Goal: Transaction & Acquisition: Subscribe to service/newsletter

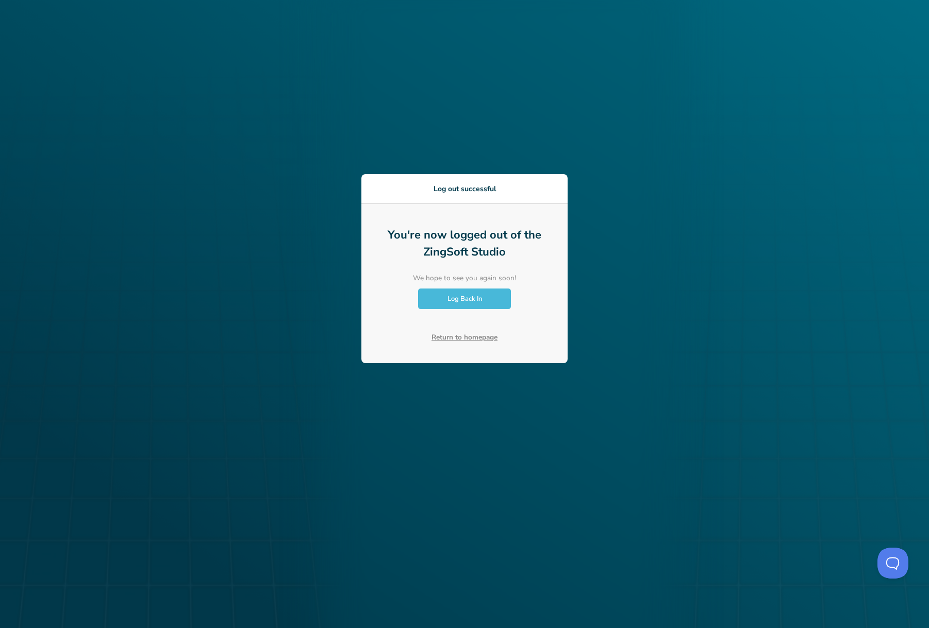
click at [471, 298] on span "Log Back In" at bounding box center [464, 298] width 35 height 9
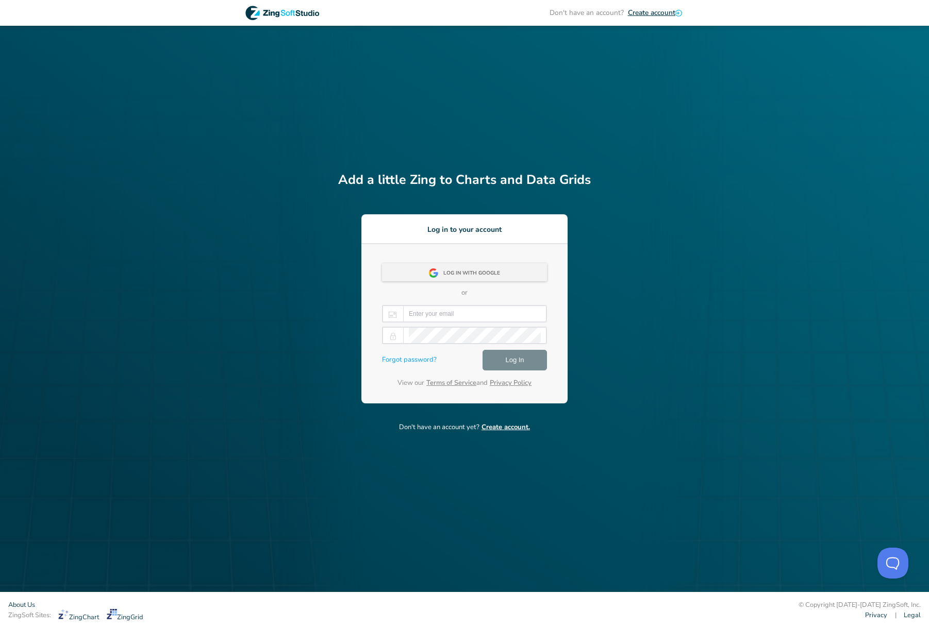
click at [465, 273] on div "Log in with Google" at bounding box center [474, 273] width 63 height 19
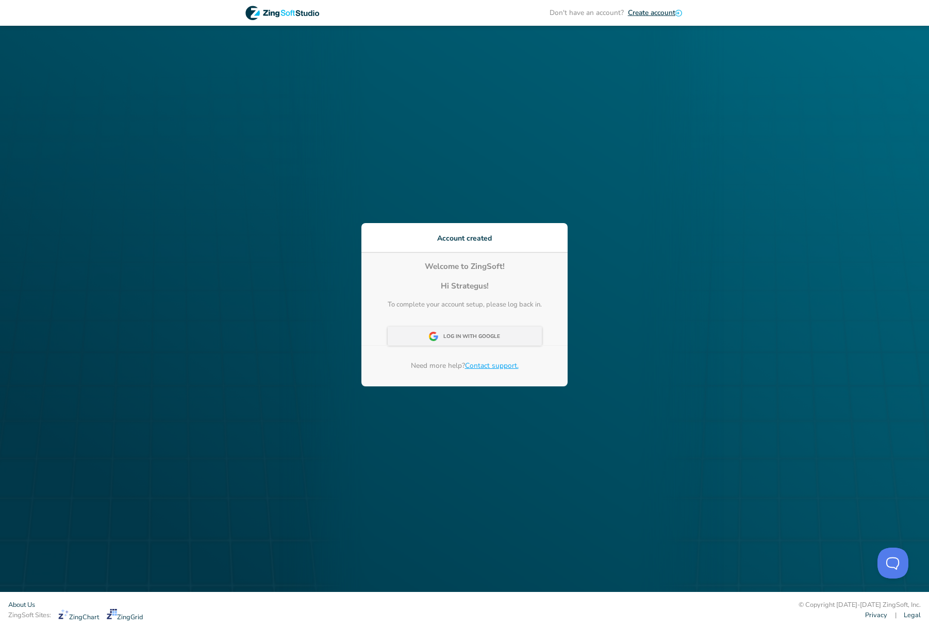
click at [463, 344] on div "Log In With Google" at bounding box center [474, 337] width 63 height 19
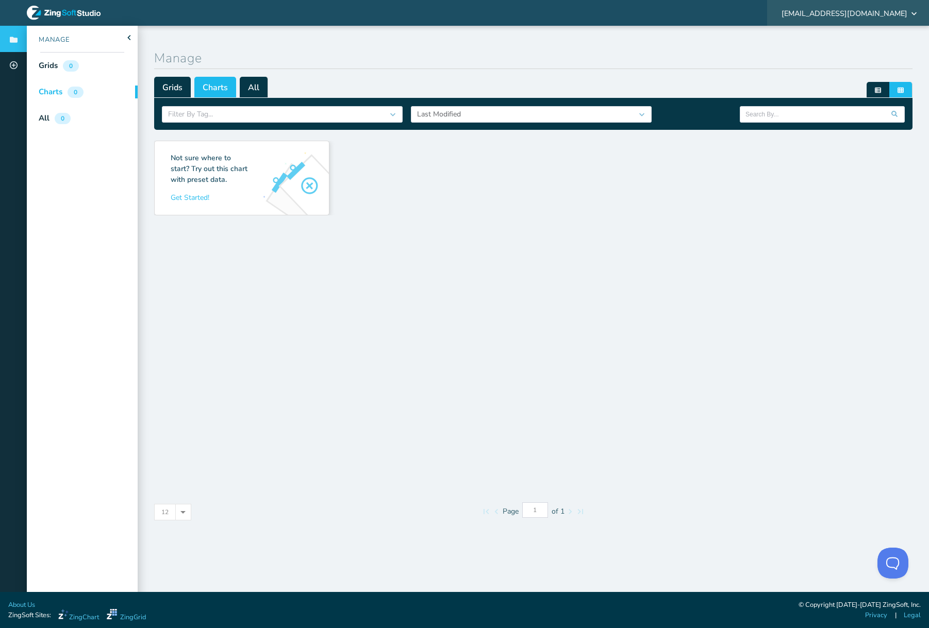
click at [888, 13] on span "[EMAIL_ADDRESS][DOMAIN_NAME]" at bounding box center [844, 13] width 126 height 7
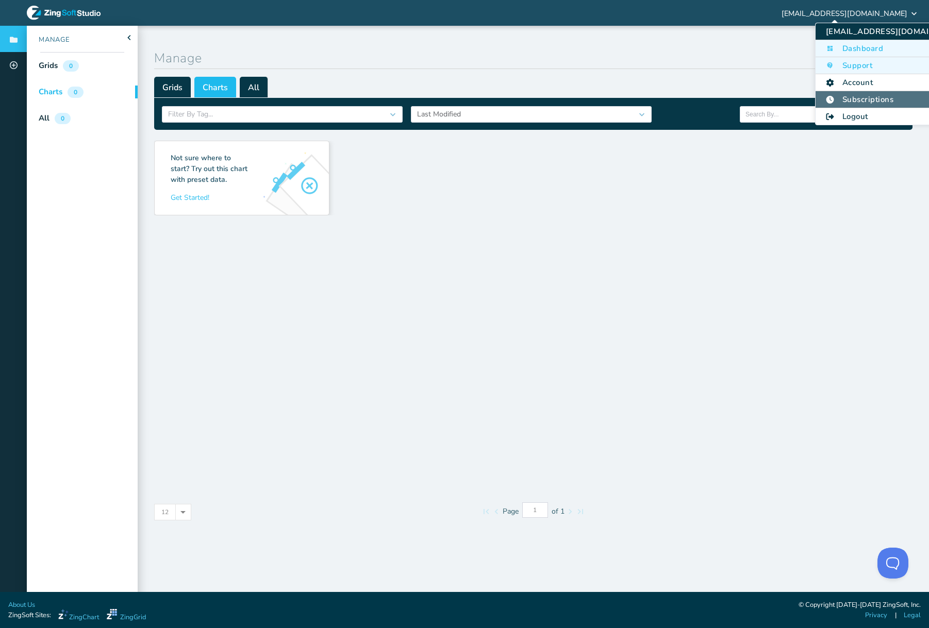
click at [851, 101] on li "Subscriptions" at bounding box center [895, 99] width 160 height 17
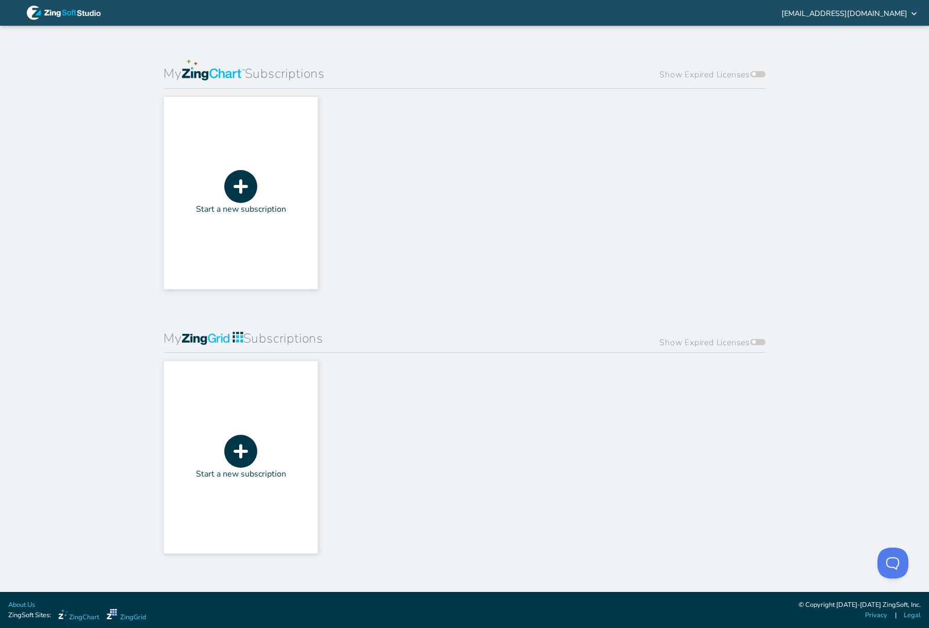
click at [247, 188] on icon at bounding box center [240, 186] width 33 height 33
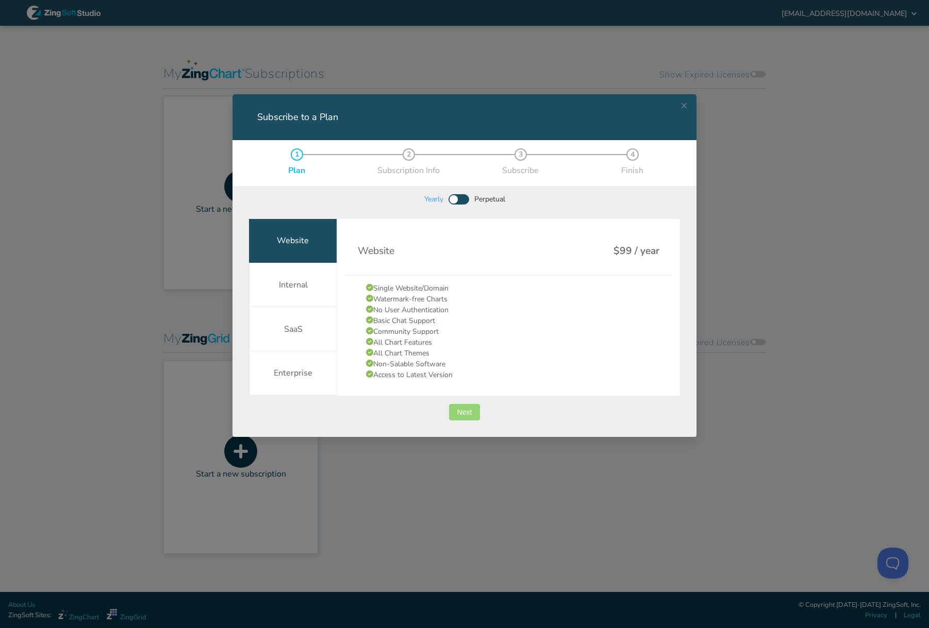
click at [466, 414] on span "Next" at bounding box center [464, 412] width 15 height 7
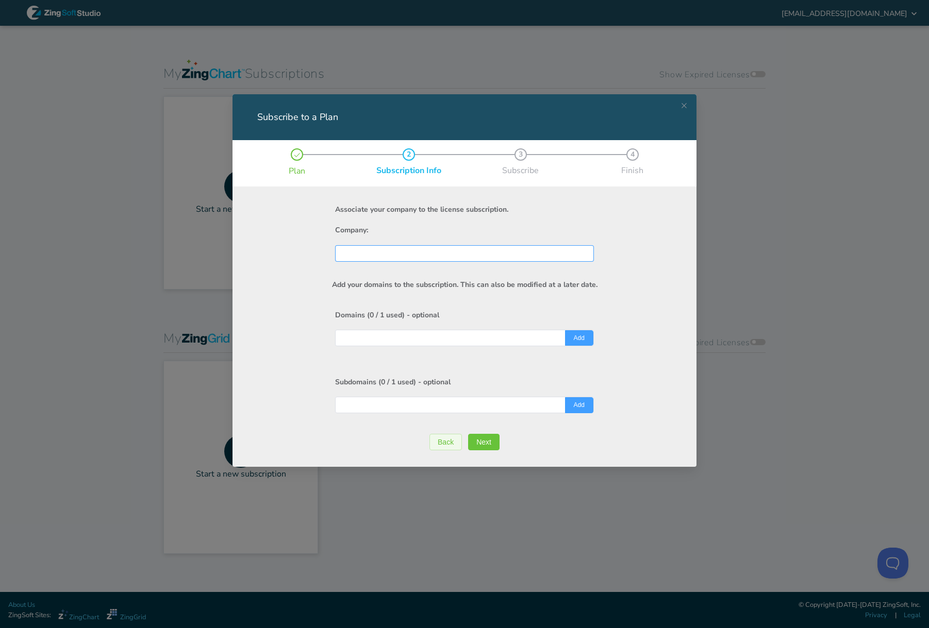
click at [361, 247] on input "Subscribe to a Plan" at bounding box center [464, 253] width 247 height 15
type input "ASL"
click at [270, 341] on div "Add your domains to the subscription. This can also be modified at a later date…" at bounding box center [464, 360] width 431 height 197
click at [388, 403] on input "Subscribe to a Plan" at bounding box center [464, 404] width 247 height 15
paste input "[DOMAIN_NAME]"
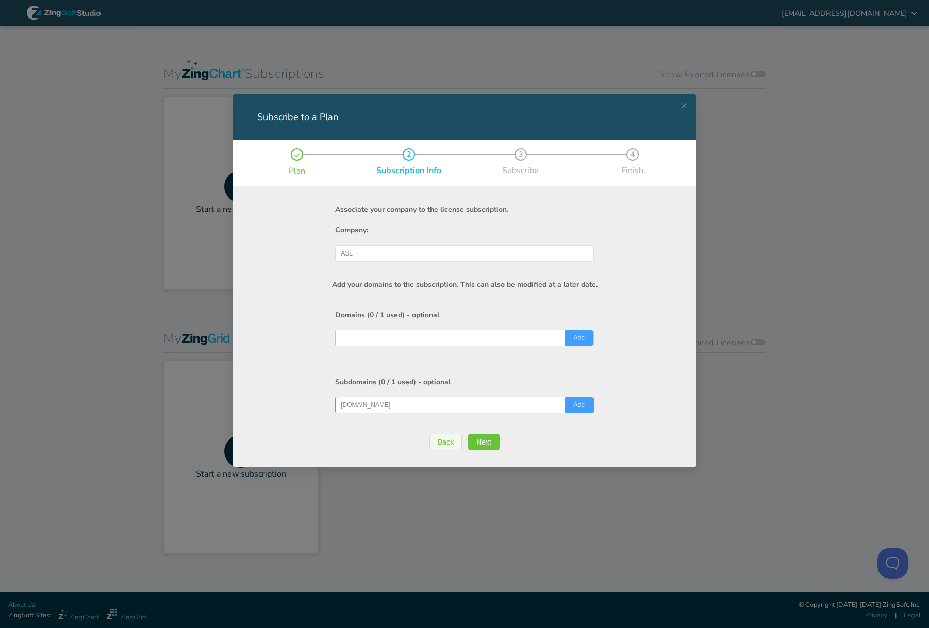
type input "[DOMAIN_NAME]"
click at [387, 338] on input "Subscribe to a Plan" at bounding box center [464, 337] width 247 height 15
paste input "[DOMAIN_NAME]"
click at [344, 340] on input "[DOMAIN_NAME]" at bounding box center [464, 337] width 247 height 15
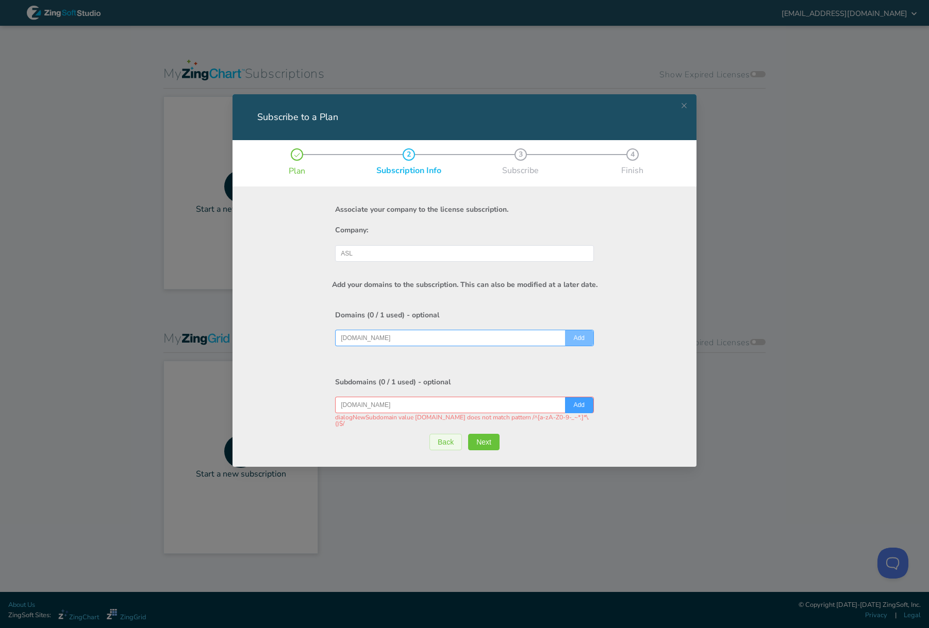
type input "[DOMAIN_NAME]"
click at [573, 341] on button "Add" at bounding box center [579, 337] width 28 height 15
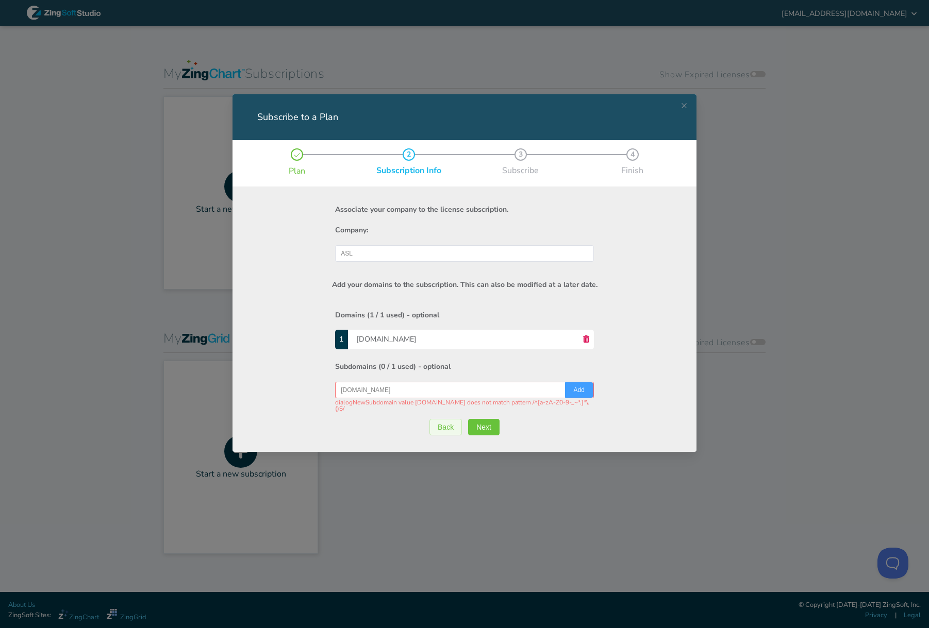
click at [430, 394] on input "[DOMAIN_NAME]" at bounding box center [464, 389] width 247 height 15
click at [341, 390] on div "[DOMAIN_NAME]" at bounding box center [464, 390] width 259 height 16
click at [582, 390] on span "Add" at bounding box center [579, 390] width 11 height 6
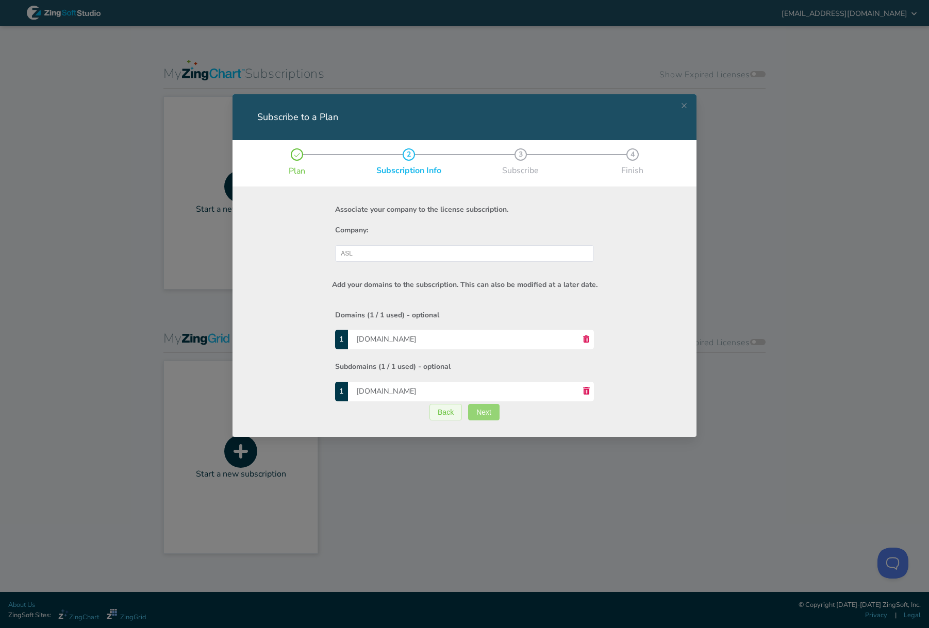
click at [488, 414] on span "Next" at bounding box center [483, 412] width 15 height 7
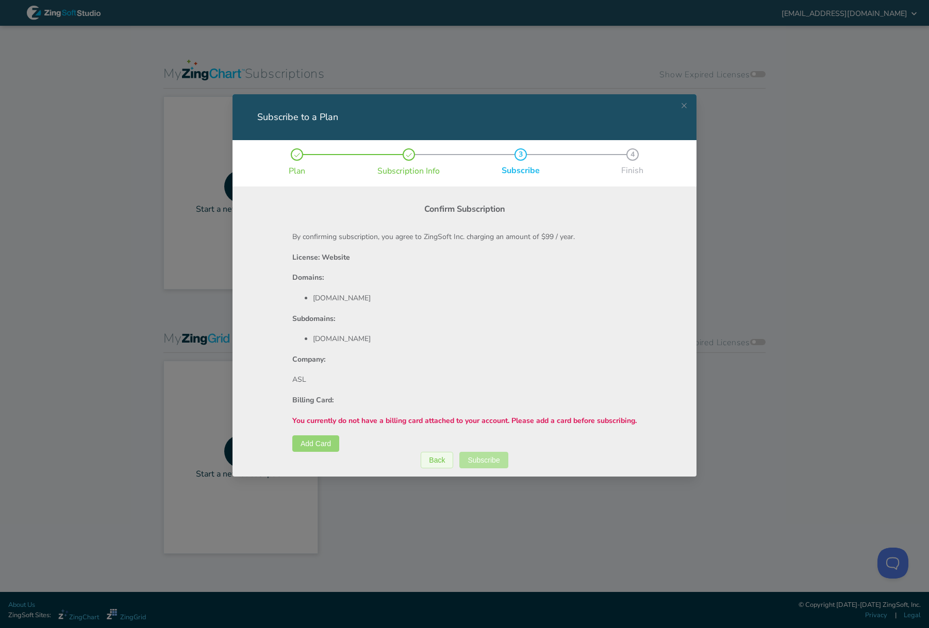
click at [309, 447] on span "Add Card" at bounding box center [315, 443] width 30 height 7
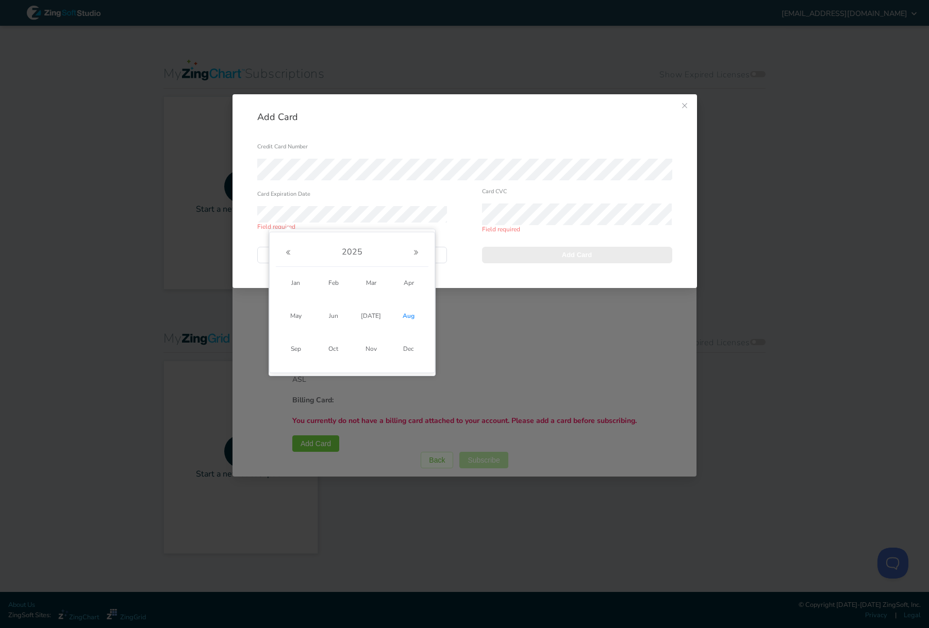
click at [412, 248] on span at bounding box center [416, 253] width 12 height 16
click at [416, 250] on icon "Next Year" at bounding box center [416, 252] width 6 height 6
click at [415, 314] on span "Aug" at bounding box center [409, 316] width 28 height 19
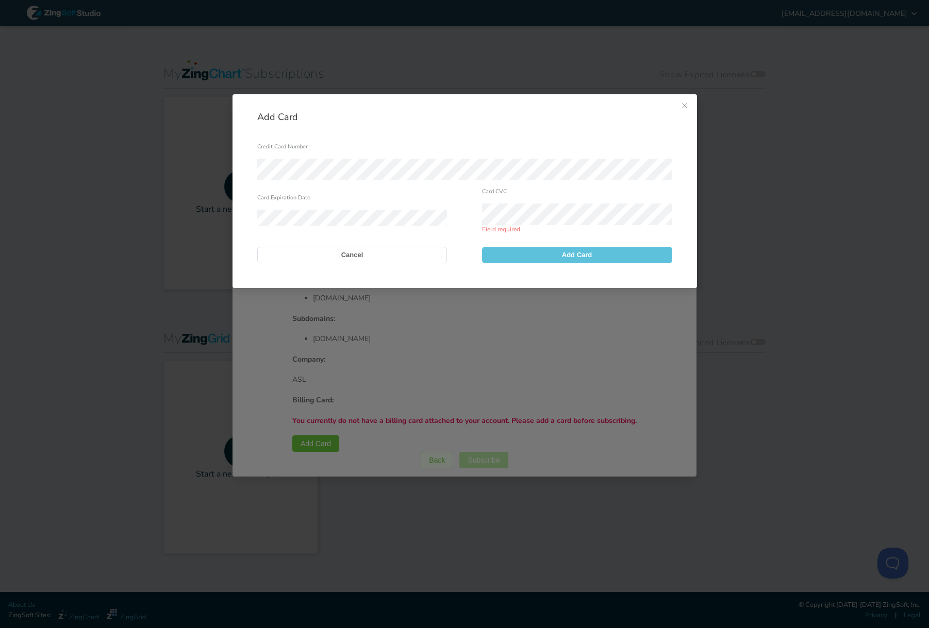
click at [542, 251] on button "Add Card" at bounding box center [577, 255] width 190 height 16
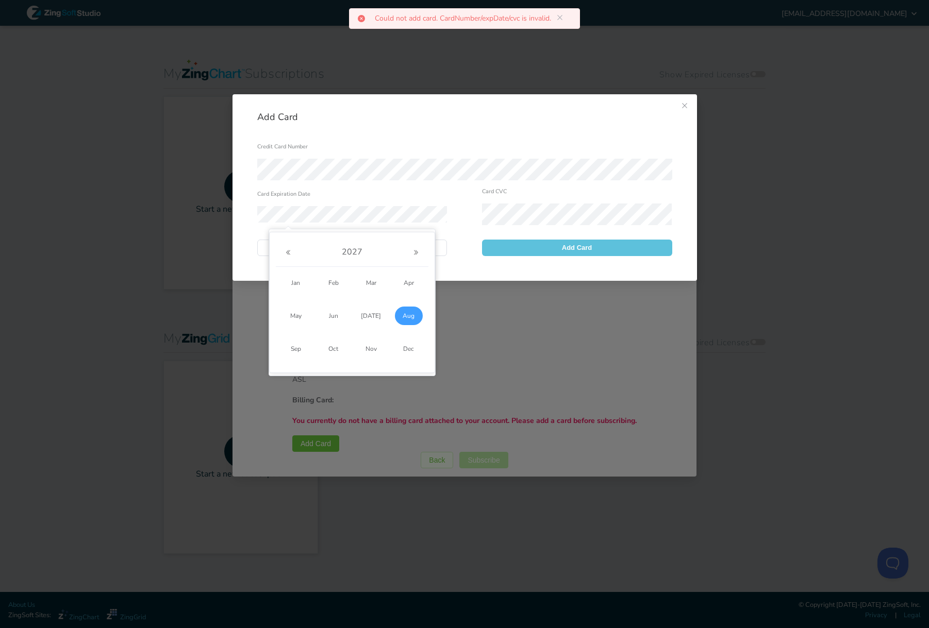
click at [506, 250] on button "Add Card" at bounding box center [577, 248] width 190 height 16
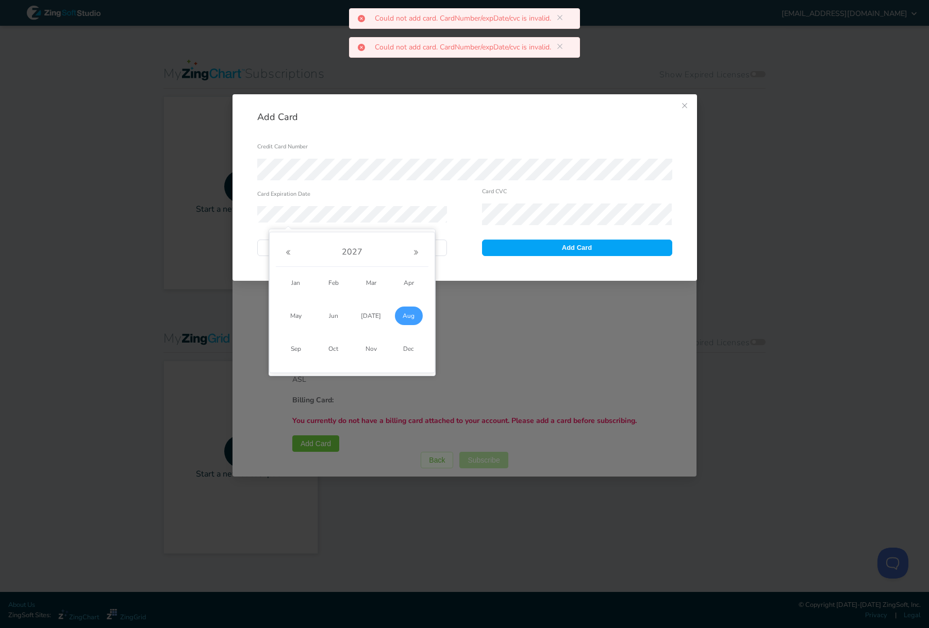
click at [341, 200] on div "Card Expiration Date" at bounding box center [352, 204] width 190 height 35
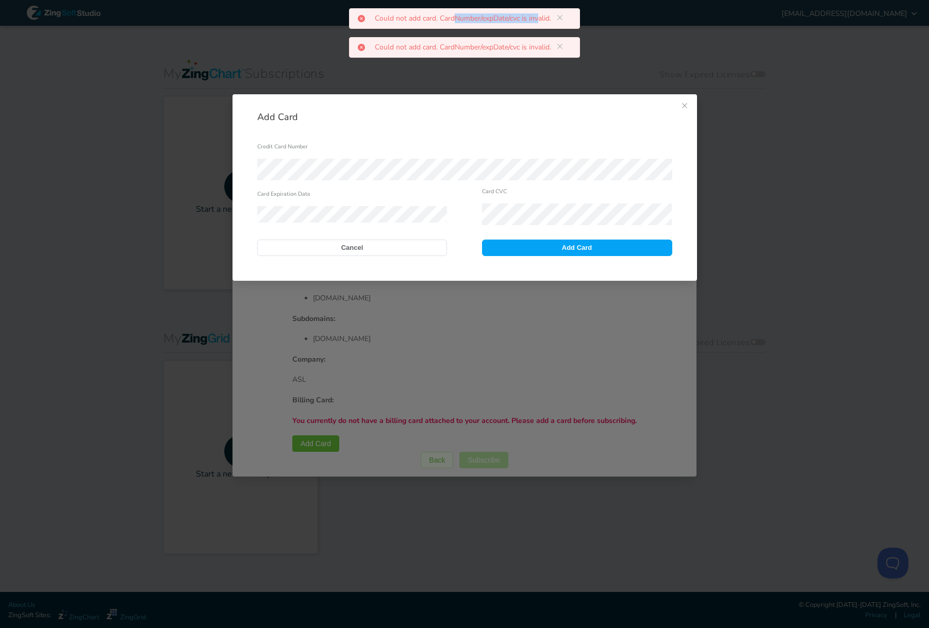
drag, startPoint x: 452, startPoint y: 20, endPoint x: 539, endPoint y: 22, distance: 87.1
click at [539, 22] on p "Could not add card. CardNumber/expDate/cvc is invalid." at bounding box center [467, 18] width 185 height 7
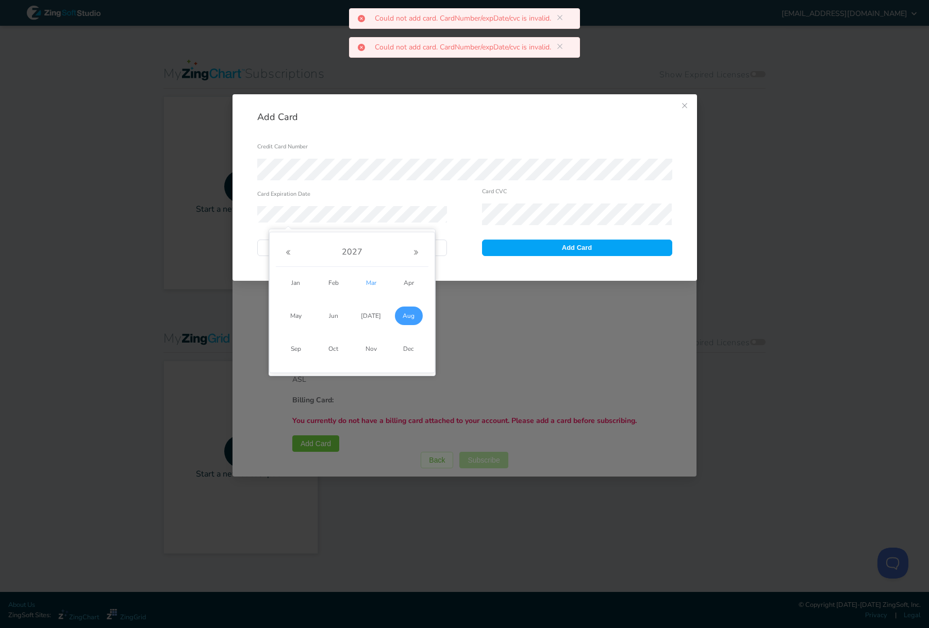
click at [366, 279] on span "Mar" at bounding box center [371, 283] width 28 height 19
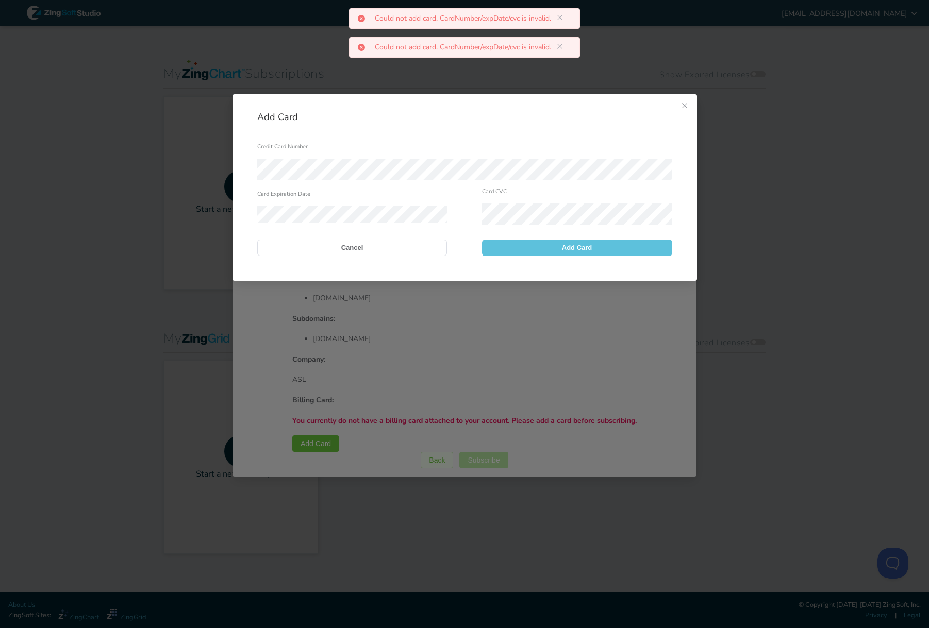
click at [560, 248] on button "Add Card" at bounding box center [577, 248] width 190 height 16
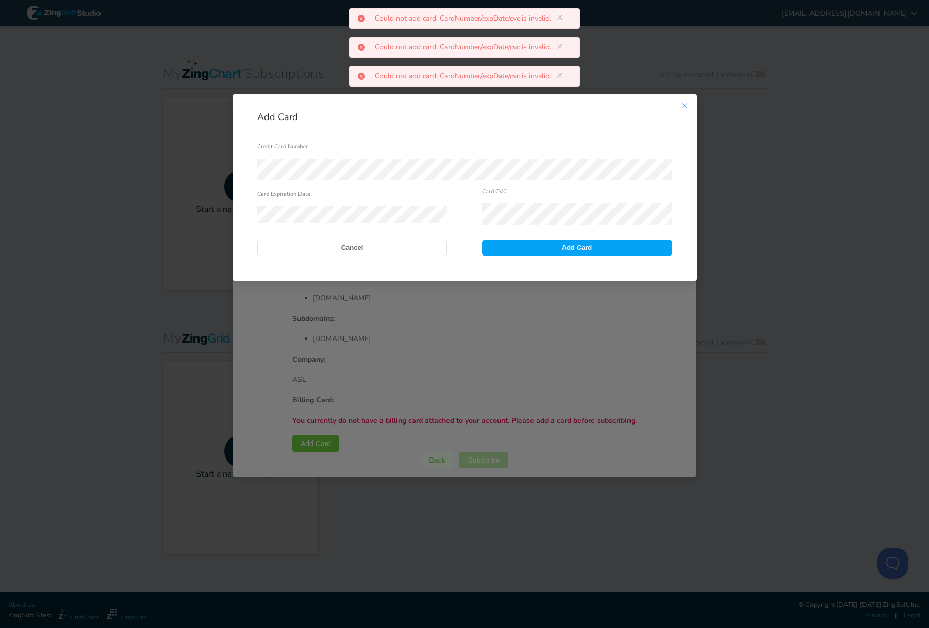
click at [682, 104] on icon "Close this dialog" at bounding box center [684, 105] width 5 height 5
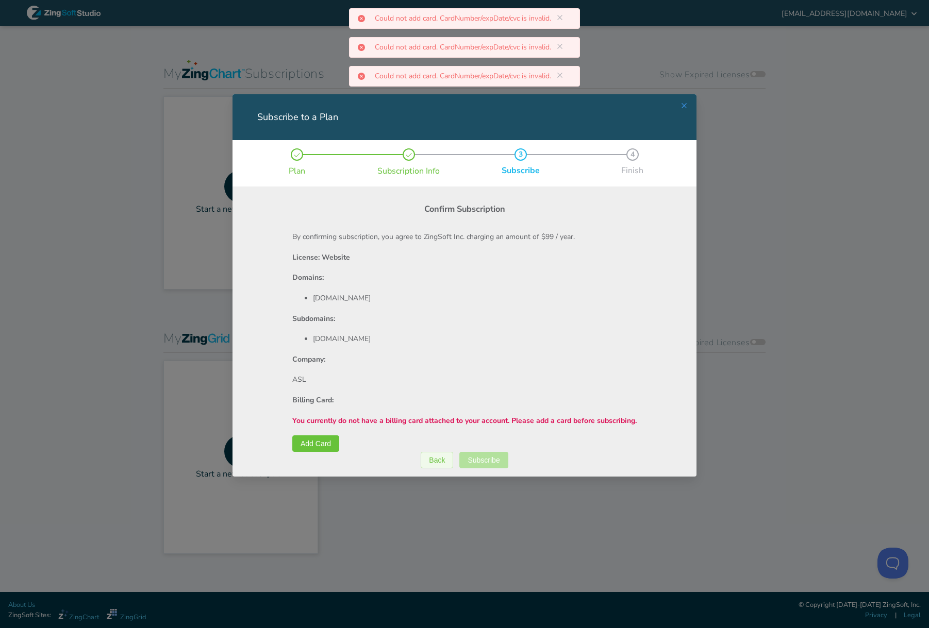
click at [682, 104] on icon "Close this dialog" at bounding box center [684, 106] width 8 height 8
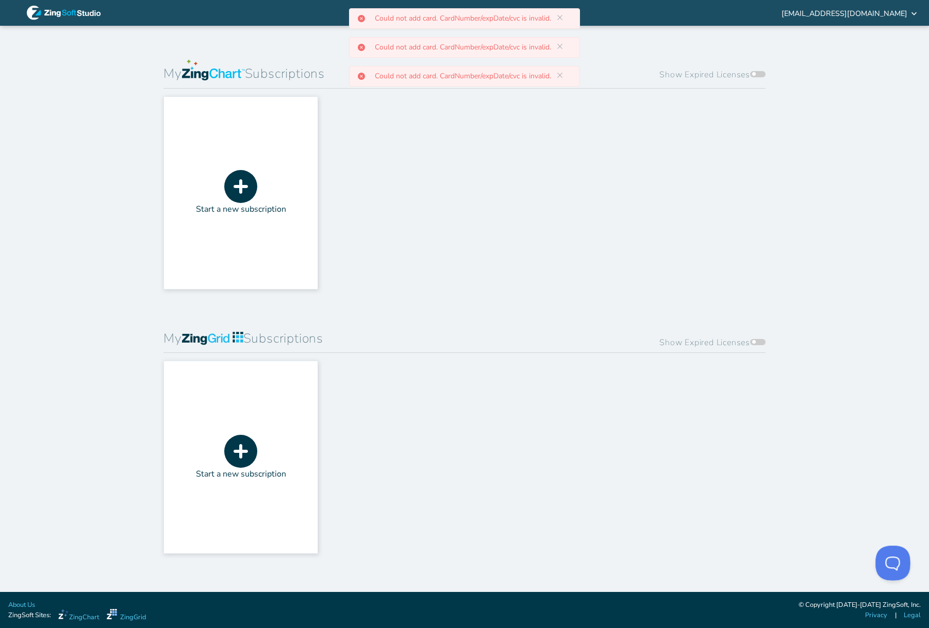
click at [899, 567] on button "Open Beacon popover" at bounding box center [890, 561] width 31 height 31
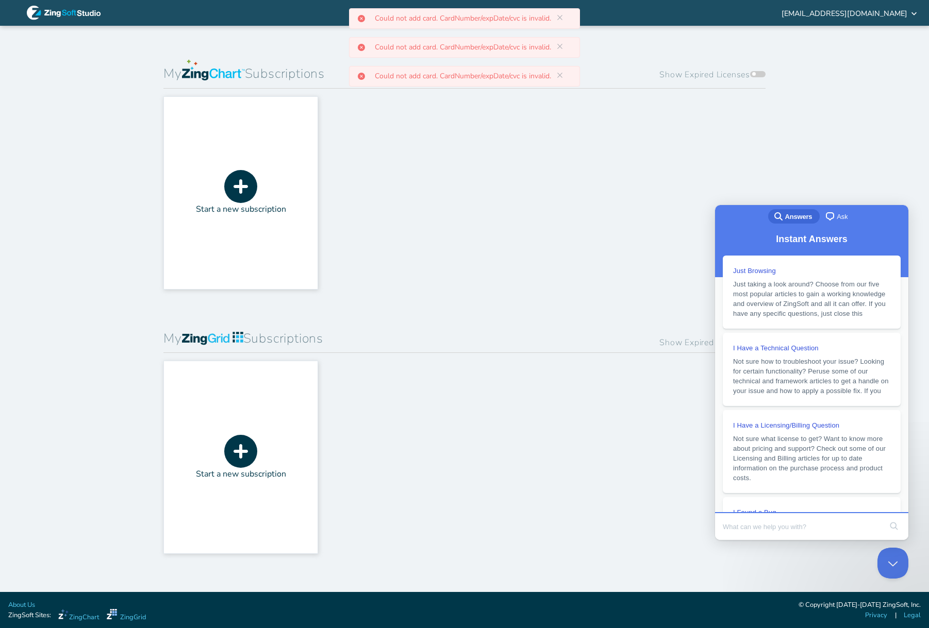
click at [839, 219] on span "Ask" at bounding box center [842, 217] width 11 height 10
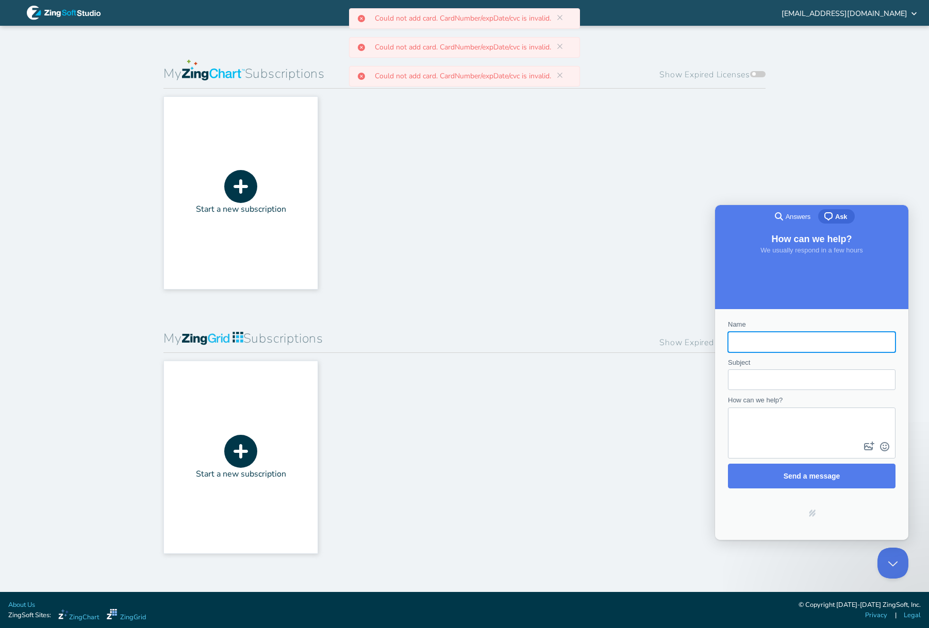
click at [861, 439] on button "image-plus" at bounding box center [868, 447] width 15 height 16
click at [767, 343] on input "Name" at bounding box center [811, 342] width 151 height 19
type input "[PERSON_NAME]"
click at [764, 363] on div "Subject" at bounding box center [812, 374] width 168 height 33
click at [770, 385] on input "Subject" at bounding box center [811, 380] width 151 height 19
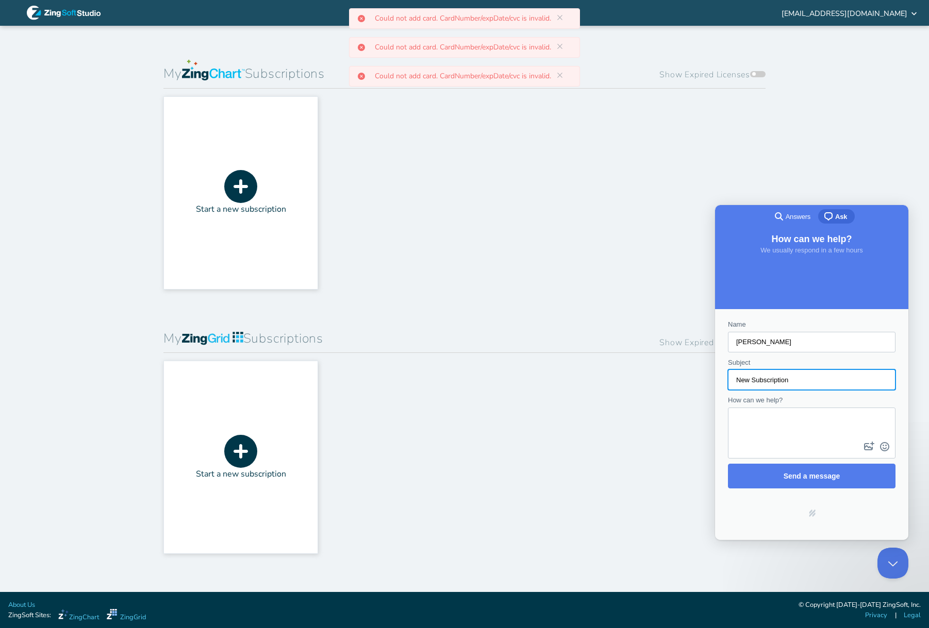
type input "New Subscription"
click at [754, 434] on textarea "How can we help?" at bounding box center [811, 424] width 165 height 31
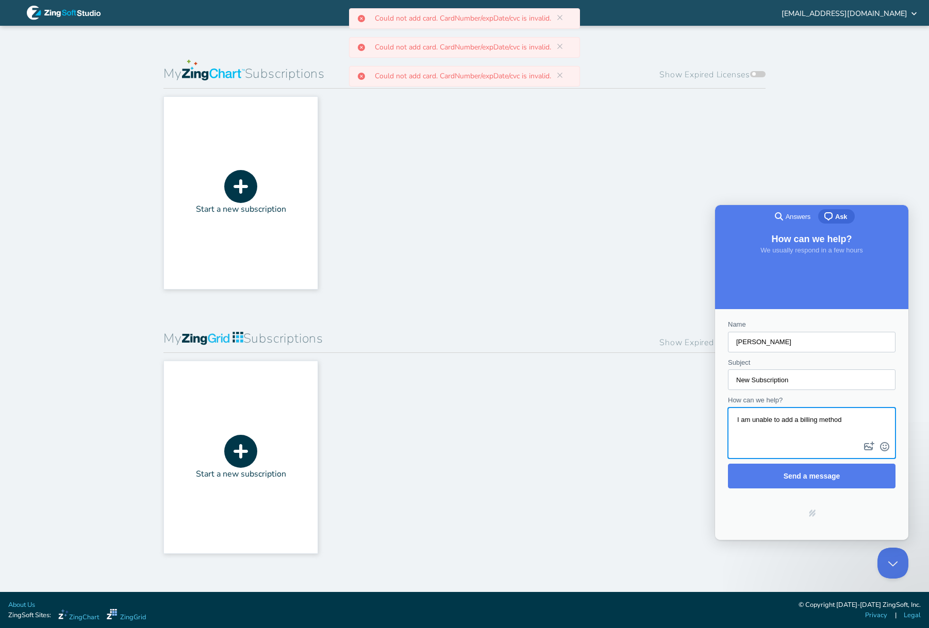
click at [831, 419] on textarea "I am unable to add a billing method" at bounding box center [811, 424] width 165 height 31
drag, startPoint x: 797, startPoint y: 418, endPoint x: 844, endPoint y: 415, distance: 47.5
click at [844, 415] on textarea "I am unable to add a billing method" at bounding box center [811, 424] width 165 height 31
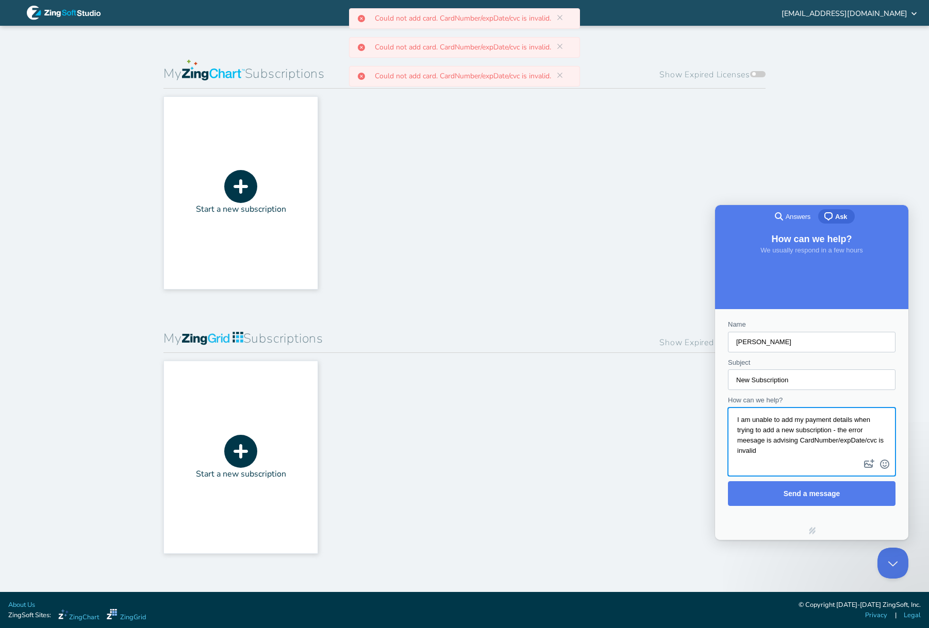
click at [747, 440] on textarea "I am unable to add my payment details when trying to add a new subscription - t…" at bounding box center [811, 433] width 165 height 48
click at [774, 444] on textarea "I am unable to add my payment details when trying to add a new subscription - t…" at bounding box center [811, 433] width 165 height 48
click at [774, 449] on textarea "I am unable to add my payment details when trying to add a new subscription - t…" at bounding box center [811, 433] width 165 height 48
click at [811, 451] on textarea "I am unable to add my payment details when trying to add a new subscription - t…" at bounding box center [811, 433] width 165 height 48
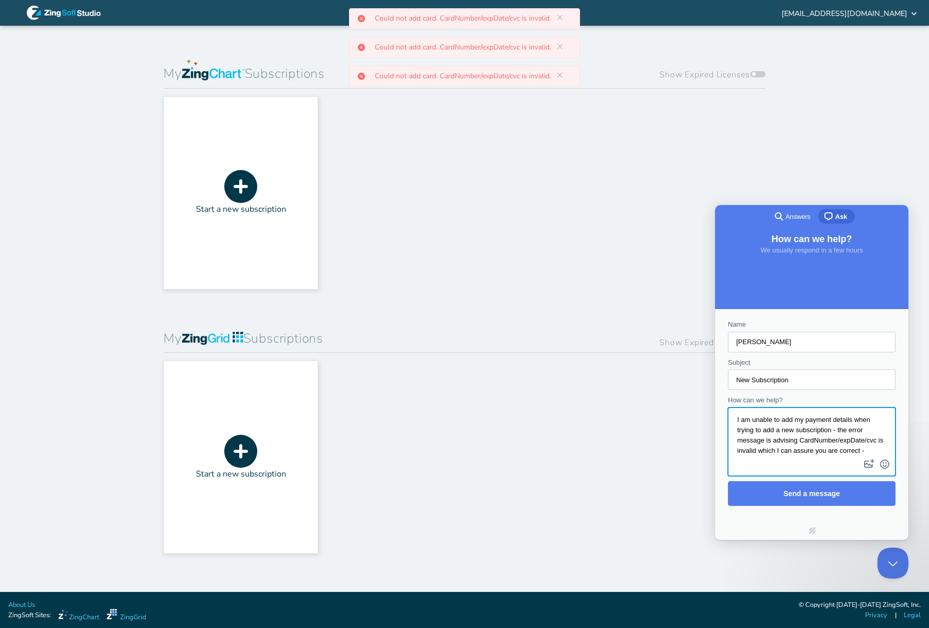
click at [866, 450] on textarea "I am unable to add my payment details when trying to add a new subscription - t…" at bounding box center [811, 433] width 165 height 48
drag, startPoint x: 817, startPoint y: 460, endPoint x: 850, endPoint y: 460, distance: 32.5
click at [850, 460] on textarea "I am unable to add my payment details when trying to add a new subscription - t…" at bounding box center [811, 437] width 165 height 57
type textarea "I am unable to add my payment details when trying to add a new subscription - t…"
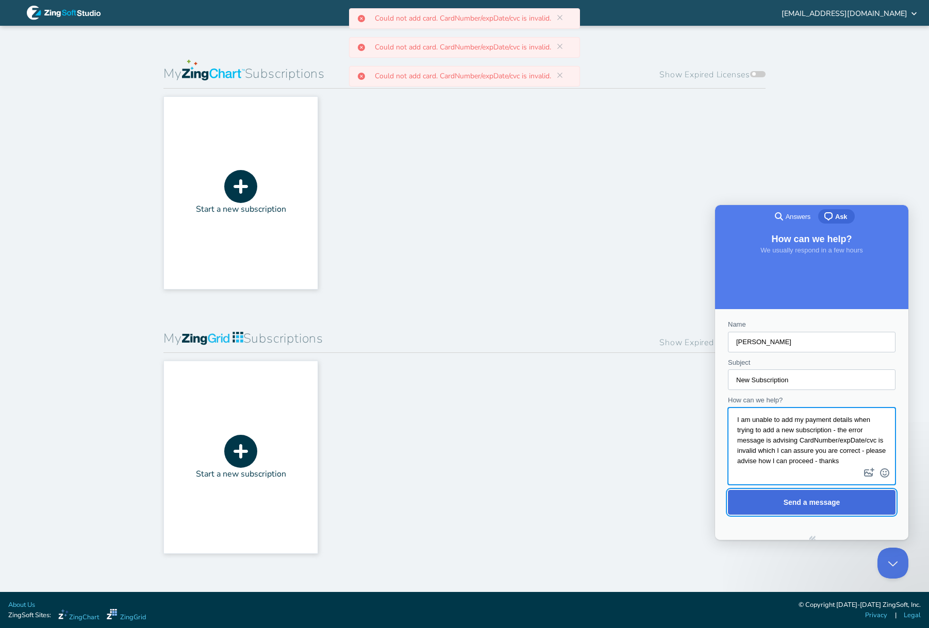
click at [798, 502] on span "Send a message" at bounding box center [811, 502] width 57 height 8
